Goal: Task Accomplishment & Management: Use online tool/utility

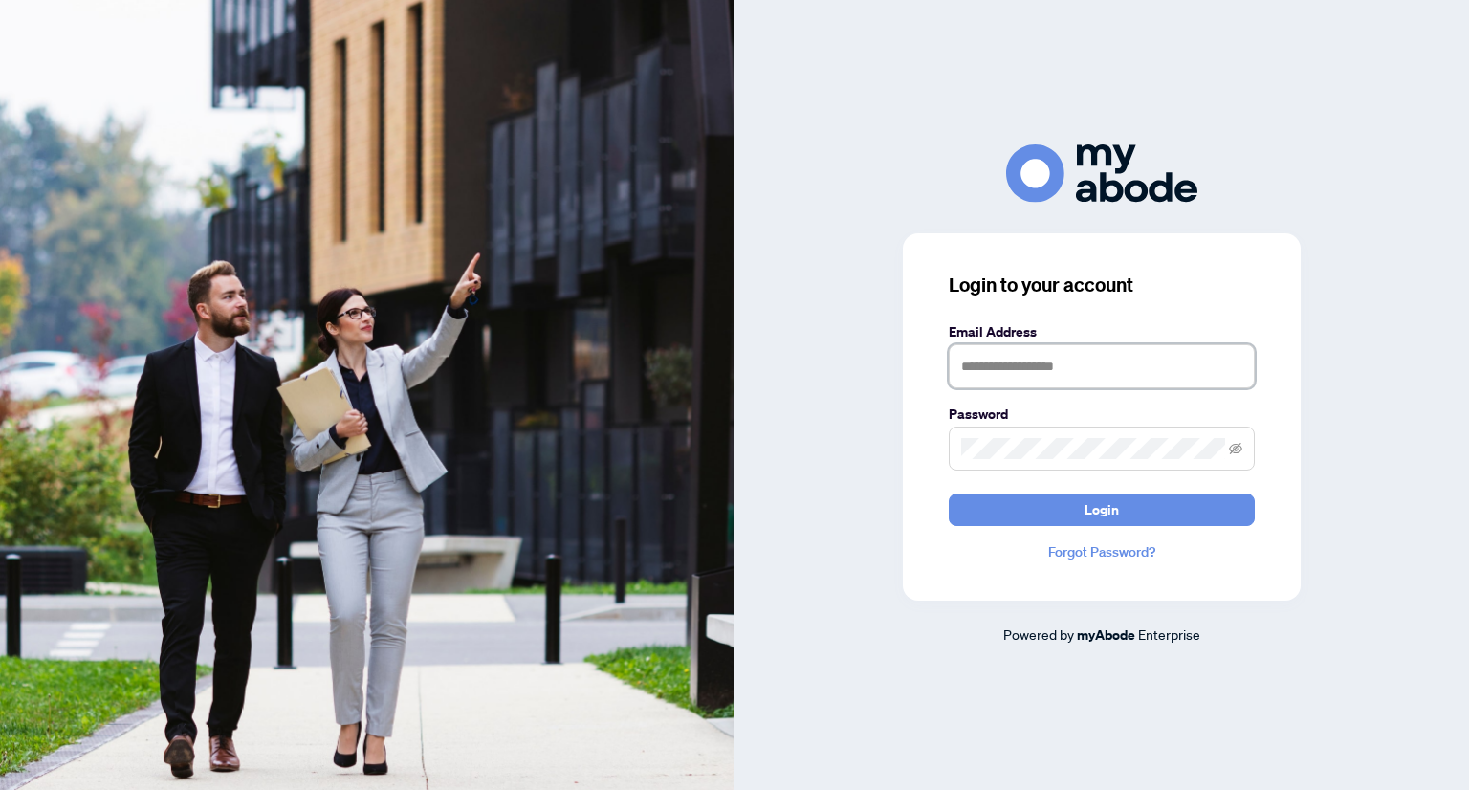
click at [1122, 359] on input "text" at bounding box center [1102, 366] width 306 height 44
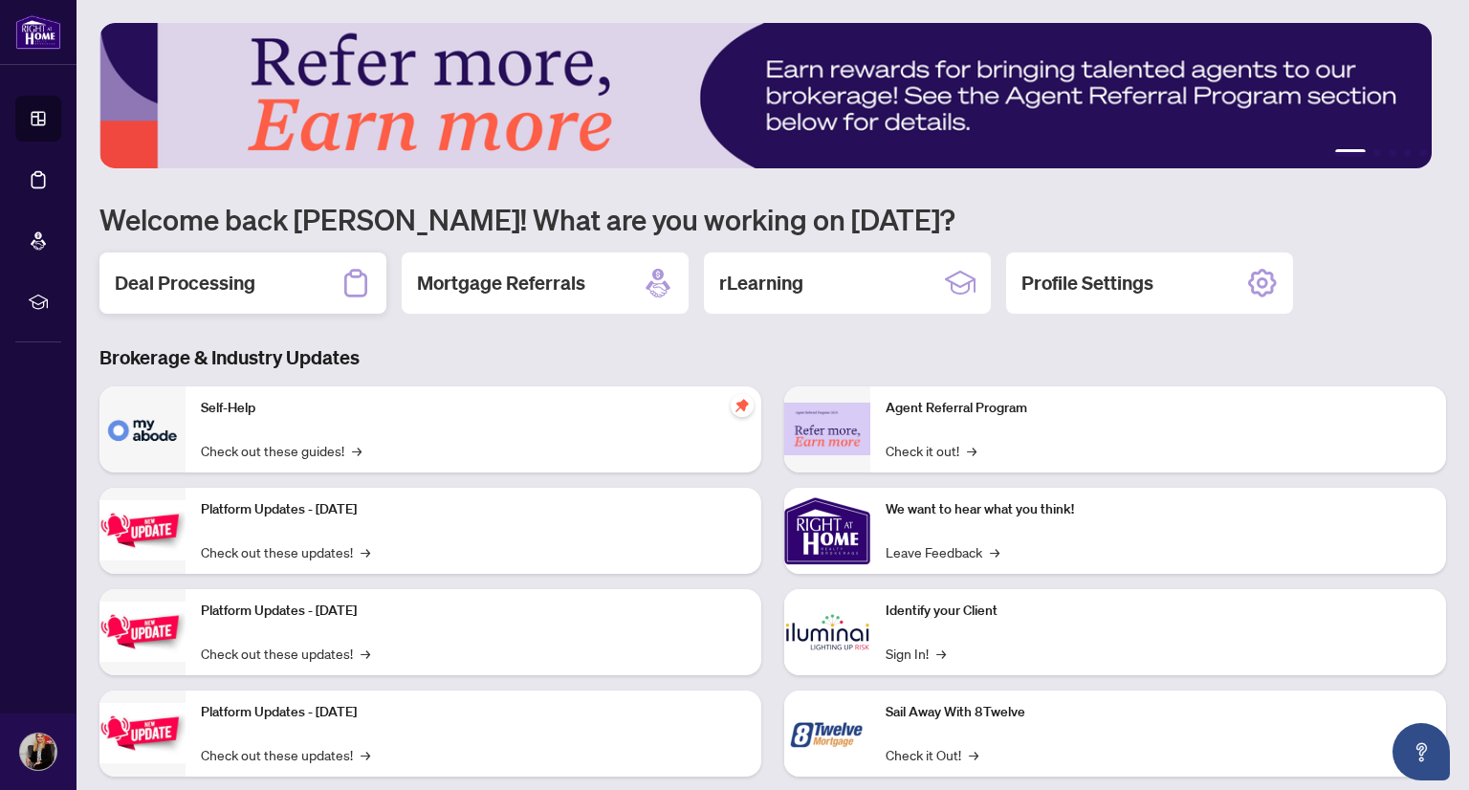
click at [273, 268] on div "Deal Processing" at bounding box center [242, 282] width 287 height 61
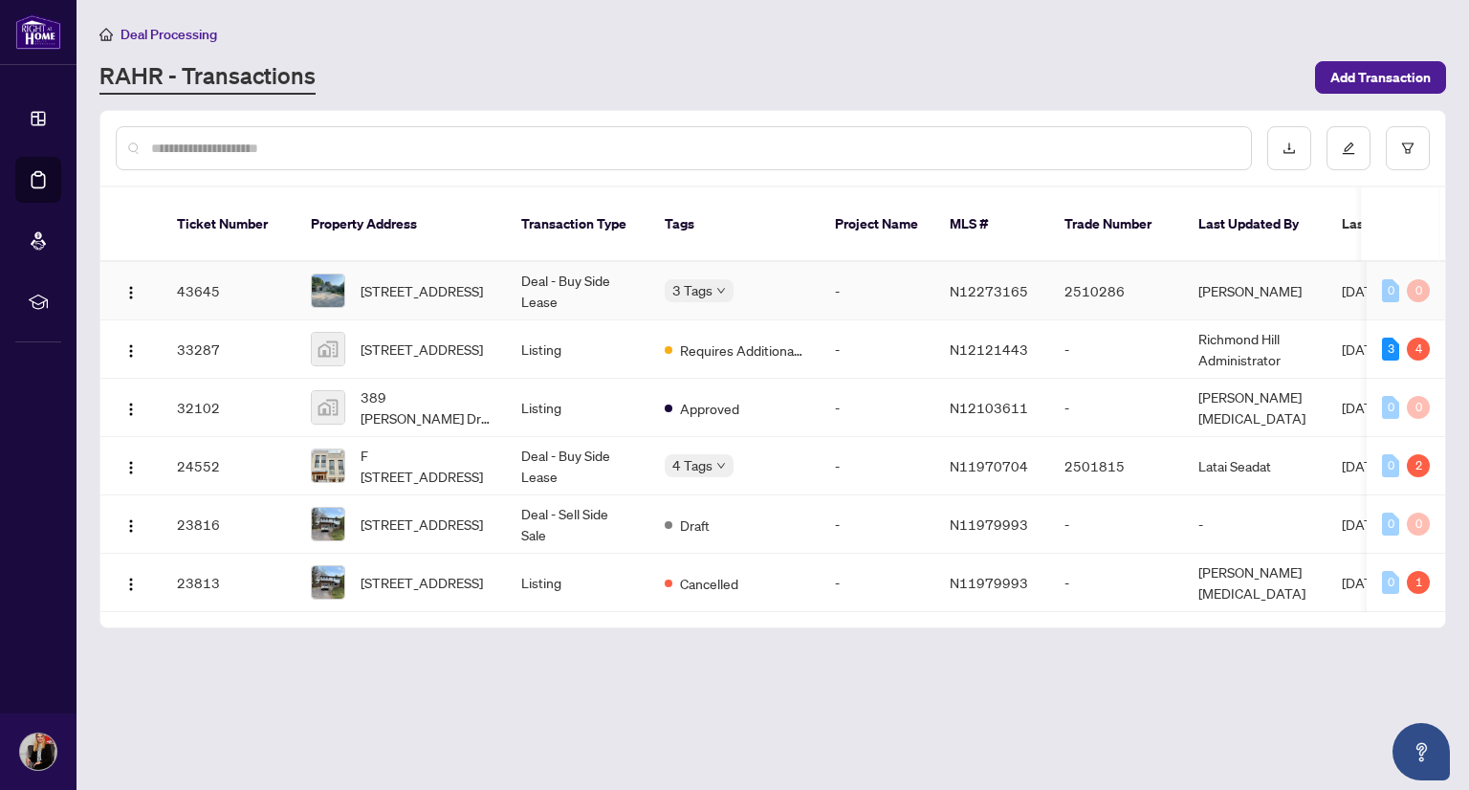
click at [602, 270] on td "Deal - Buy Side Lease" at bounding box center [577, 291] width 143 height 58
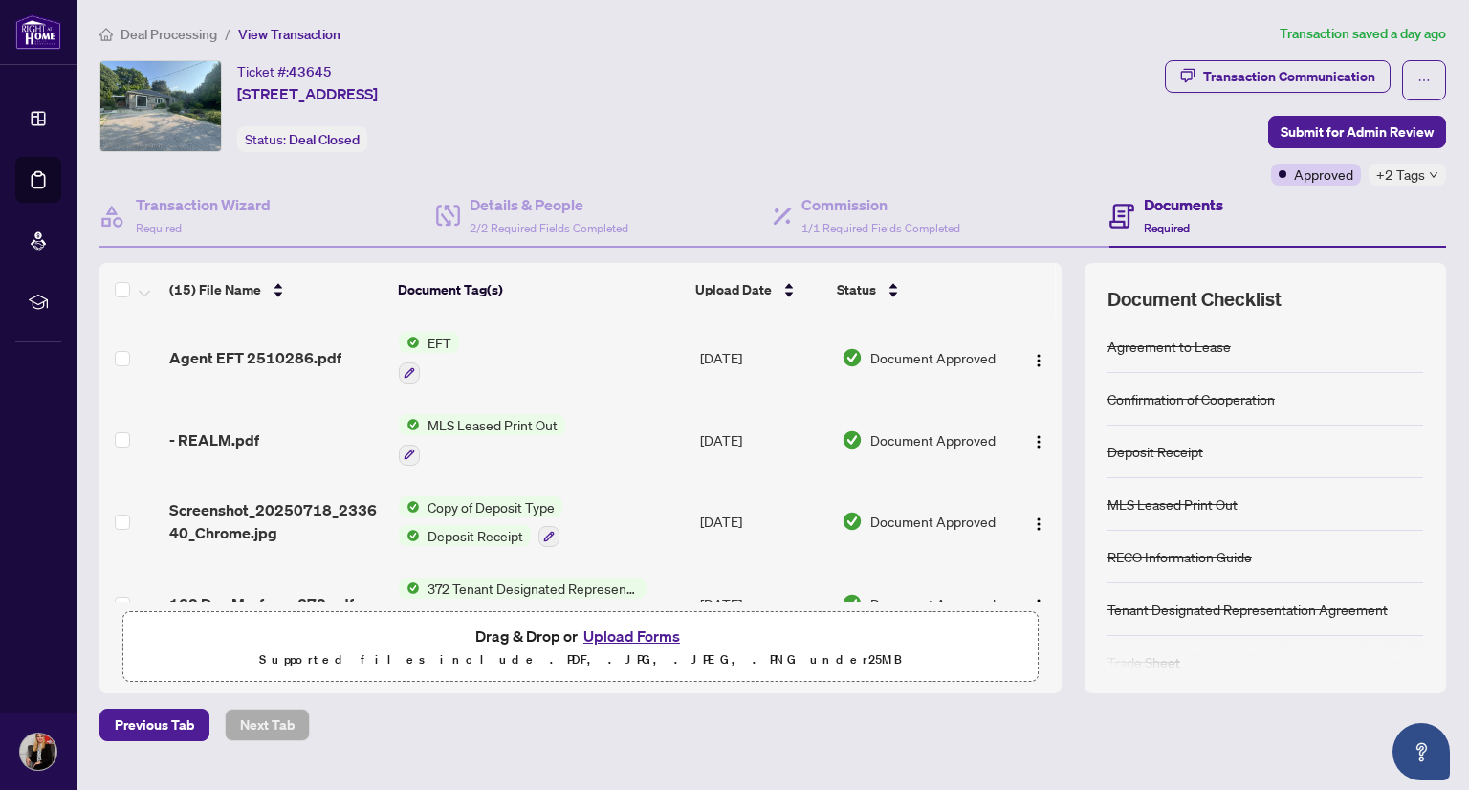
click at [477, 363] on td "EFT" at bounding box center [541, 358] width 300 height 82
